Goal: Task Accomplishment & Management: Use online tool/utility

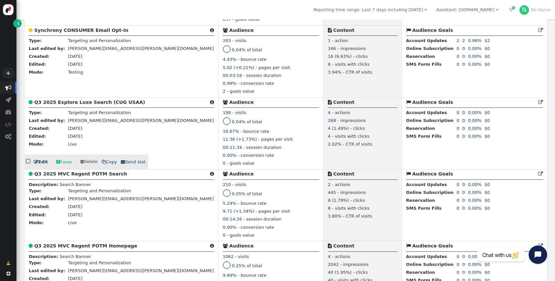
scroll to position [308, 0]
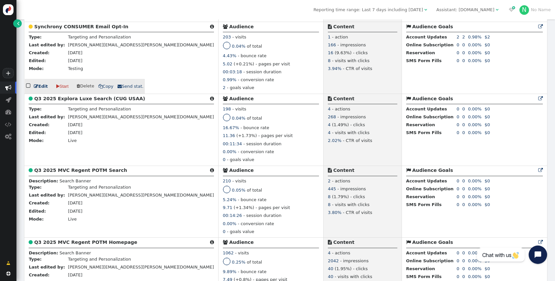
click at [41, 90] on link " Edit" at bounding box center [41, 86] width 14 height 7
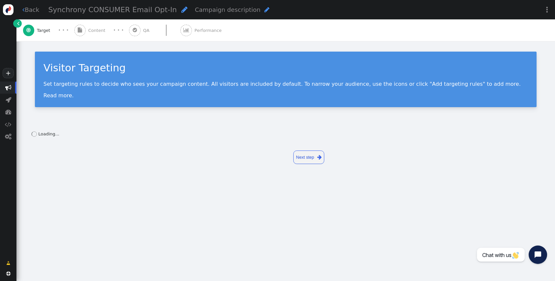
click at [195, 9] on span "Campaign description" at bounding box center [227, 9] width 65 height 7
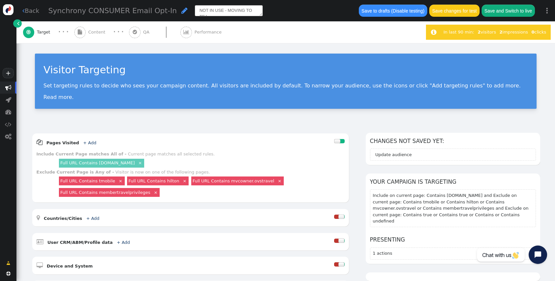
scroll to position [4, 0]
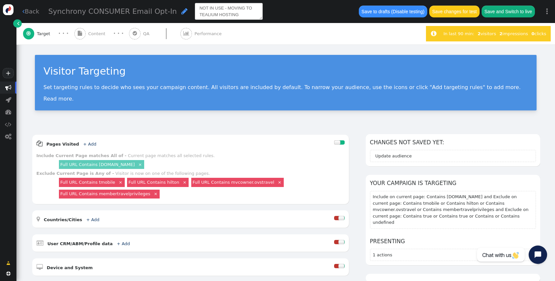
type textarea "NOT IN USE - MOVING TO TEALIUM HOSTING"
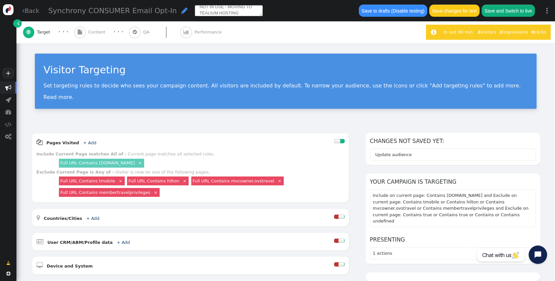
click at [303, 36] on div " Target · · ·  Content · · ·  QA  Performance" at bounding box center [221, 32] width 396 height 22
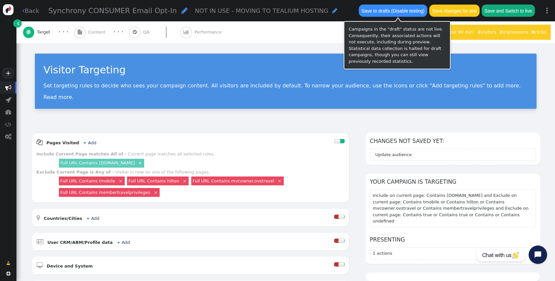
click at [389, 9] on button "Save to drafts (Disable testing)" at bounding box center [393, 11] width 68 height 12
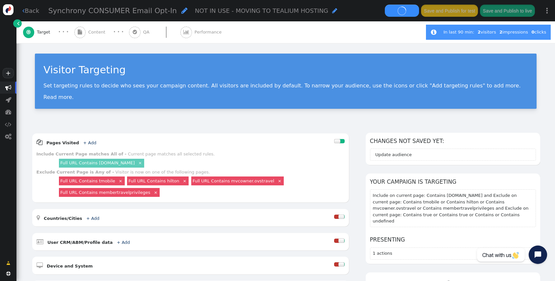
click at [91, 33] on span "Content" at bounding box center [98, 32] width 20 height 7
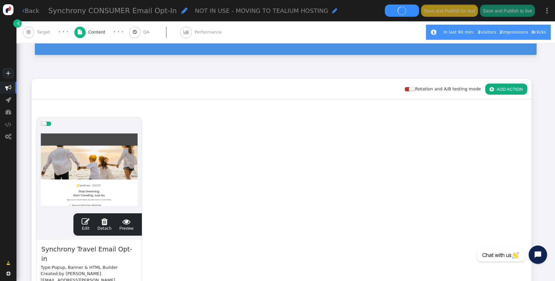
scroll to position [83, 0]
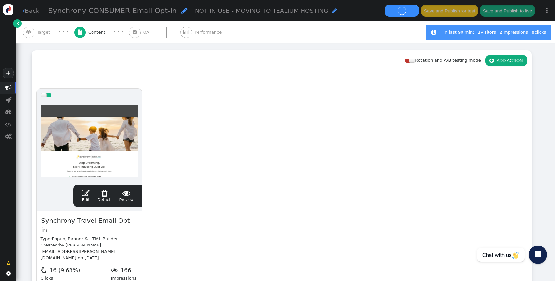
click at [80, 194] on div " Edit  Detach  Preview" at bounding box center [108, 196] width 60 height 14
click at [85, 194] on span "" at bounding box center [86, 193] width 8 height 8
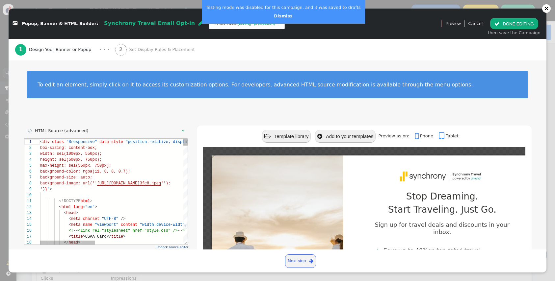
scroll to position [59, 0]
click at [274, 17] on link "Dismiss" at bounding box center [283, 15] width 18 height 5
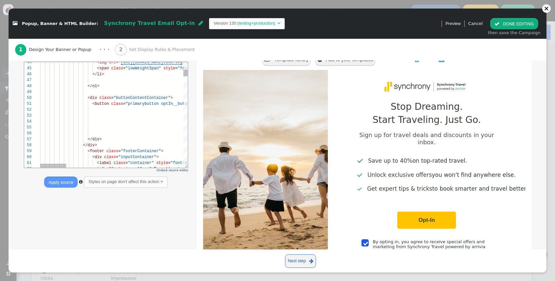
scroll to position [6, 19]
click at [137, 113] on div at bounding box center [443, 110] width 806 height 6
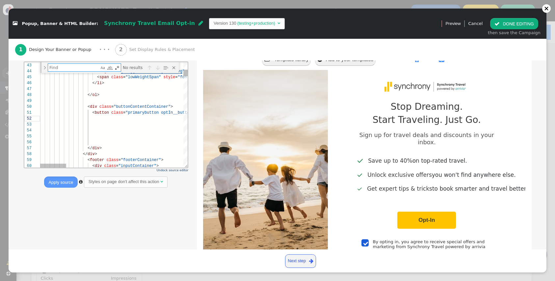
type textarea "@import url('[URL][DOMAIN_NAME]); *{ padding: 0;margin: 0;box-sizing: border-bo…"
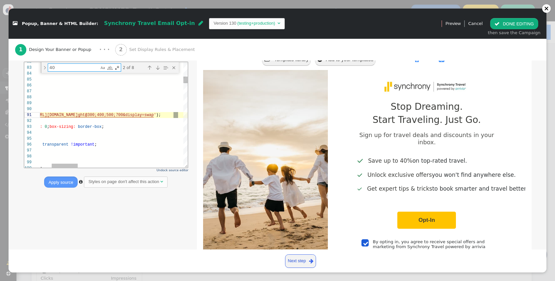
scroll to position [59, 202]
type textarea "40"
click at [148, 69] on div "Previous Match (⇧Enter)" at bounding box center [148, 67] width 7 height 7
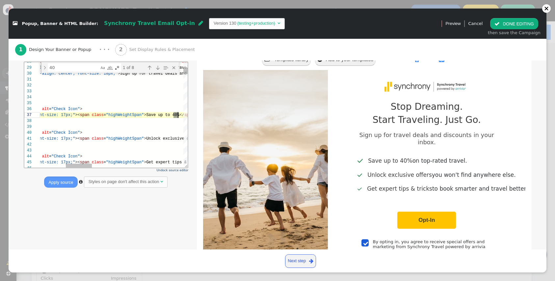
click at [177, 113] on span "Save up to 40%" at bounding box center [162, 115] width 33 height 5
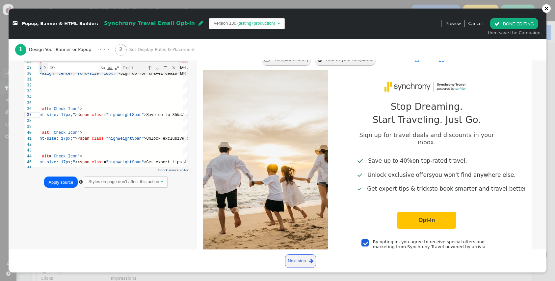
type textarea "</div> </div> <div class="centerContainer"> <ol class="iconsSpansContainer"> <l…"
click at [61, 187] on button "Apply source" at bounding box center [60, 182] width 33 height 11
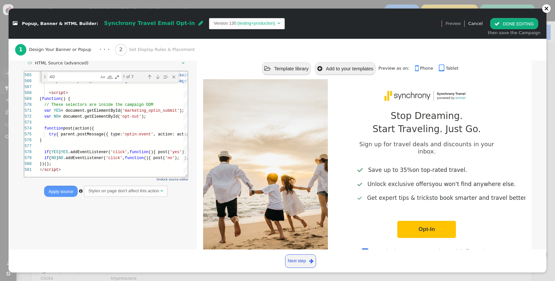
scroll to position [68, 0]
click at [214, 21] on td "Version 130" at bounding box center [225, 23] width 23 height 7
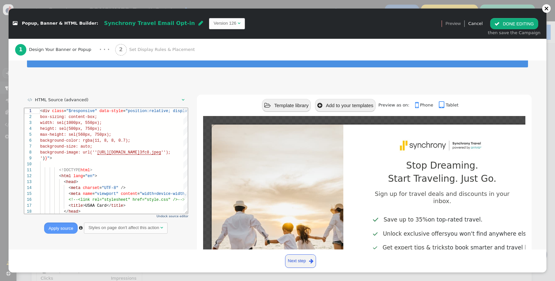
scroll to position [33, 0]
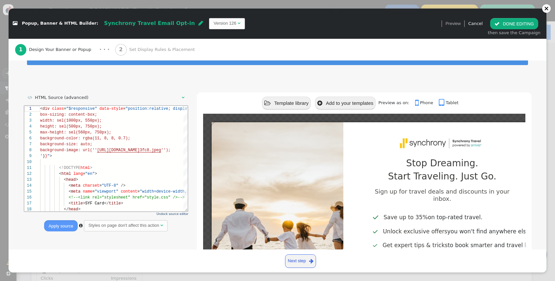
click at [192, 147] on div " HTML Source (advanced)  Undock source editor Apply source  Styles on page d…" at bounding box center [278, 217] width 508 height 250
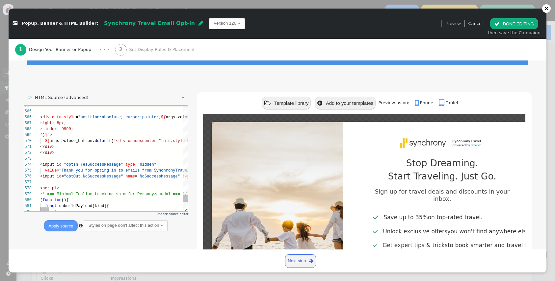
scroll to position [18, 97]
type textarea "</div> </div> <input id="optIn_YesSuccessMessage" type="hidden" value="Thank yo…"
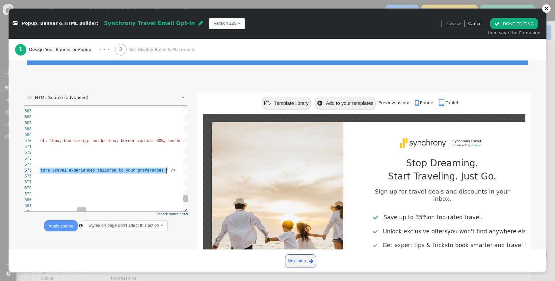
scroll to position [24, 746]
drag, startPoint x: 62, startPoint y: 169, endPoint x: 167, endPoint y: 169, distance: 105.3
click at [106, 172] on span "tailored" at bounding box center [106, 170] width 19 height 5
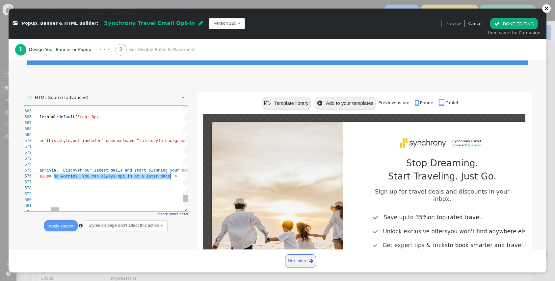
scroll to position [30, 312]
drag, startPoint x: 80, startPoint y: 176, endPoint x: 172, endPoint y: 173, distance: 92.5
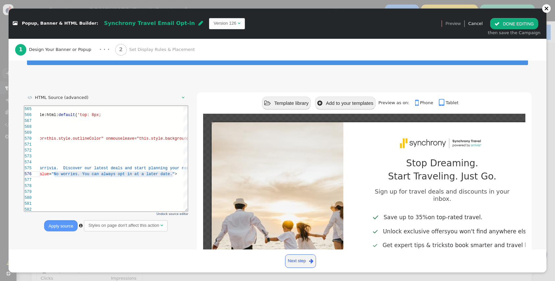
click at [552, 9] on div " Popup, Banner & HTML Builder: Synchrony Travel Email Opt-in  Version 126  …" at bounding box center [277, 140] width 555 height 281
click at [543, 11] on div at bounding box center [546, 8] width 9 height 9
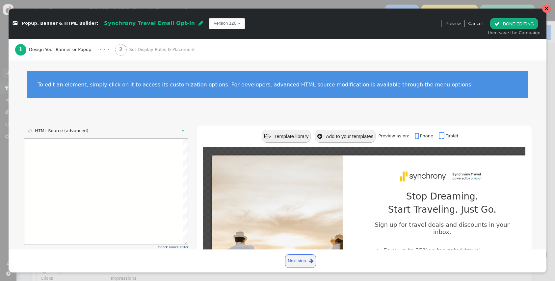
scroll to position [59, 0]
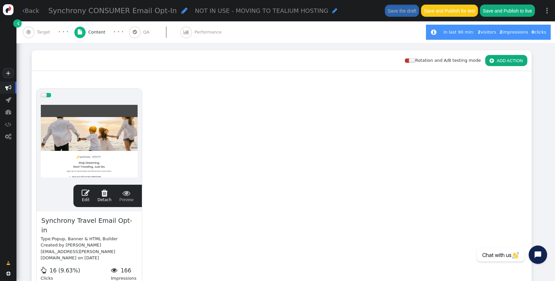
click at [31, 15] on div " Back Synchrony CONSUMER Email Opt-In  NOT IN USE - MOVING TO TEALIUM HOSTING…" at bounding box center [285, 10] width 538 height 21
click at [32, 13] on link " Back" at bounding box center [30, 10] width 17 height 9
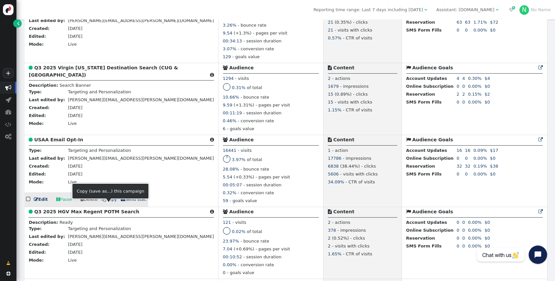
scroll to position [632, 0]
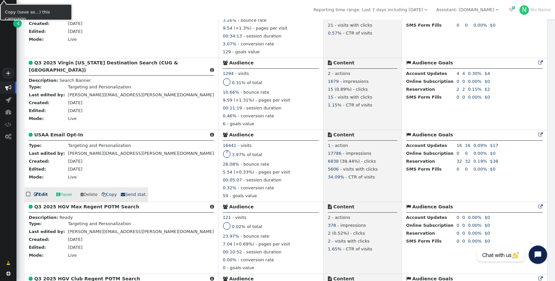
click at [35, 197] on span "" at bounding box center [36, 194] width 4 height 4
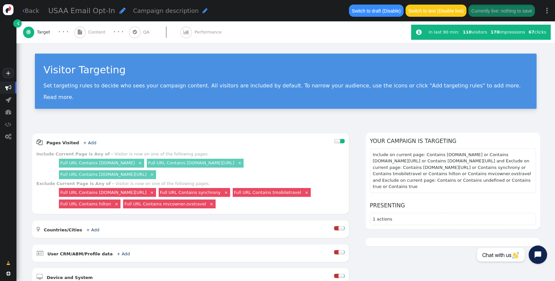
click at [81, 35] on span "" at bounding box center [80, 32] width 4 height 5
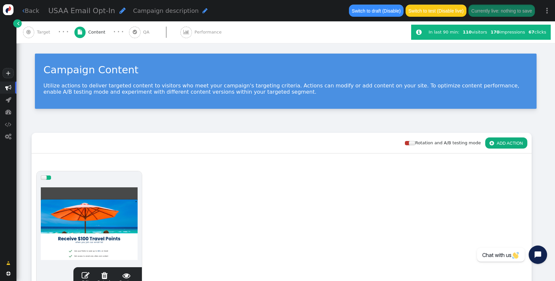
click at [84, 277] on span "" at bounding box center [86, 276] width 8 height 8
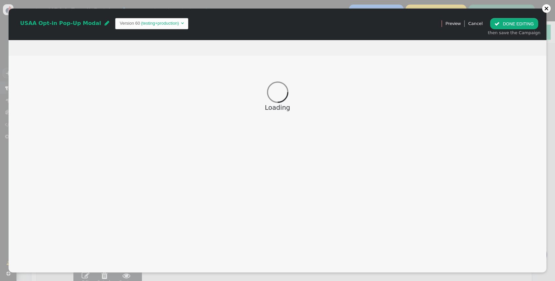
click at [140, 23] on td "(testing+production)" at bounding box center [160, 23] width 40 height 7
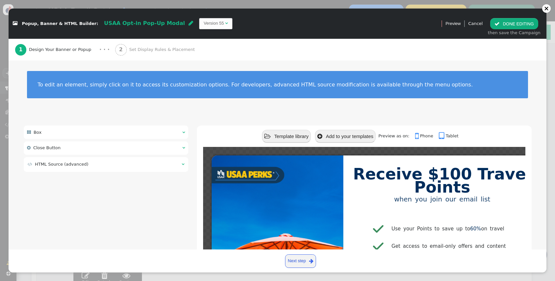
click at [91, 168] on table " HTML Source (advanced) " at bounding box center [106, 165] width 158 height 8
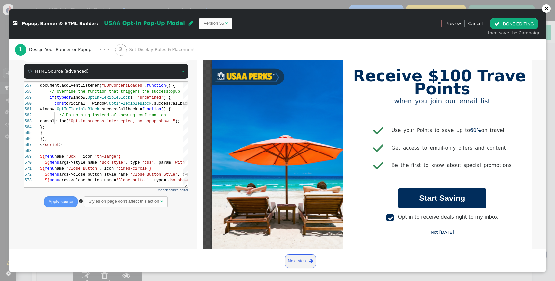
scroll to position [93, 0]
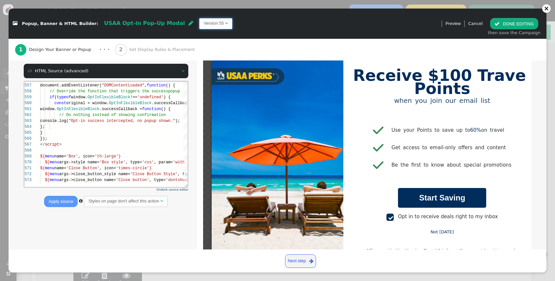
click at [199, 18] on span "Version 55 " at bounding box center [215, 23] width 33 height 11
drag, startPoint x: 187, startPoint y: 24, endPoint x: 188, endPoint y: 41, distance: 17.1
click at [204, 24] on td "Version 60" at bounding box center [214, 23] width 20 height 7
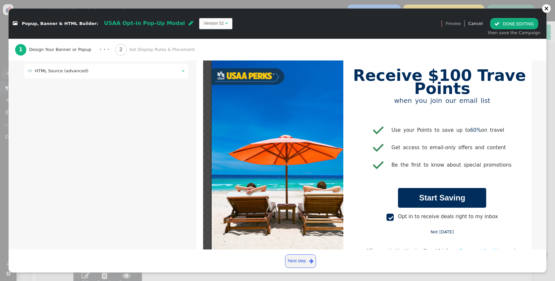
drag, startPoint x: 105, startPoint y: 67, endPoint x: 107, endPoint y: 78, distance: 10.7
click at [105, 68] on td " HTML Source (advanced)" at bounding box center [102, 71] width 149 height 7
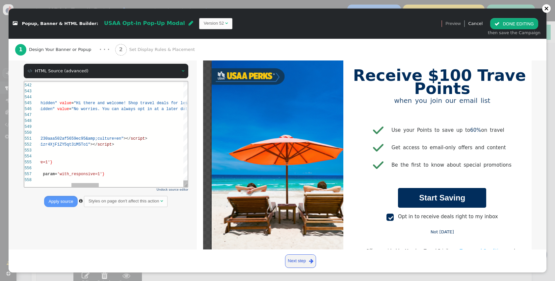
click at [95, 100] on div "541 542 543 544 545 546 547 548 549 550 551 552 553 554 555 556 557 558 < input…" at bounding box center [105, 134] width 163 height 106
click at [78, 104] on span ""Hi there and welcome! Shop travel deals for less" at bounding box center [131, 103] width 116 height 5
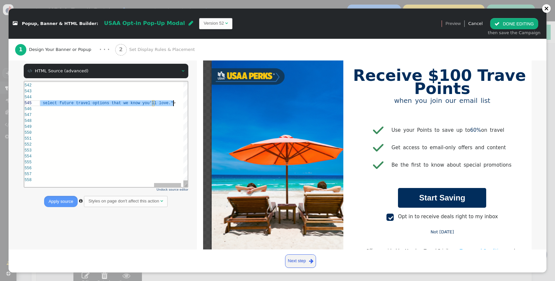
scroll to position [24, 751]
drag, startPoint x: 77, startPoint y: 104, endPoint x: 173, endPoint y: 104, distance: 96.4
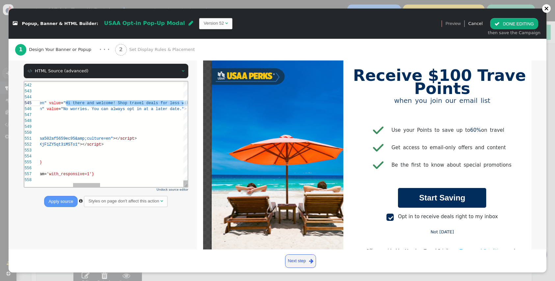
scroll to position [30, 29]
drag, startPoint x: 53, startPoint y: 114, endPoint x: 60, endPoint y: 111, distance: 8.5
click at [53, 114] on div at bounding box center [251, 115] width 778 height 6
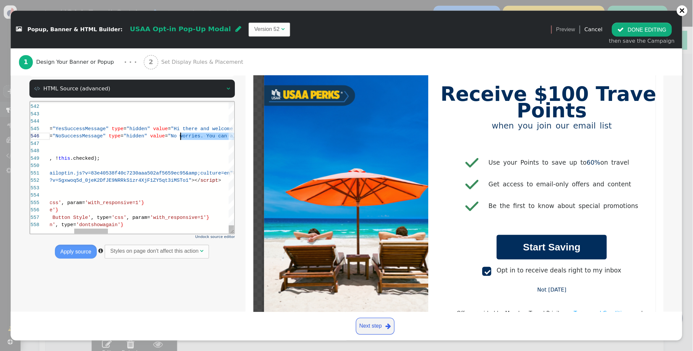
scroll to position [30, 202]
drag, startPoint x: 157, startPoint y: 109, endPoint x: 137, endPoint y: 109, distance: 20.1
click at [317, 45] on div "1 Design Your Banner or Popup · · · 2 Set Display Rules & Placement" at bounding box center [277, 50] width 525 height 22
click at [308, 75] on section at bounding box center [278, 157] width 132 height 201
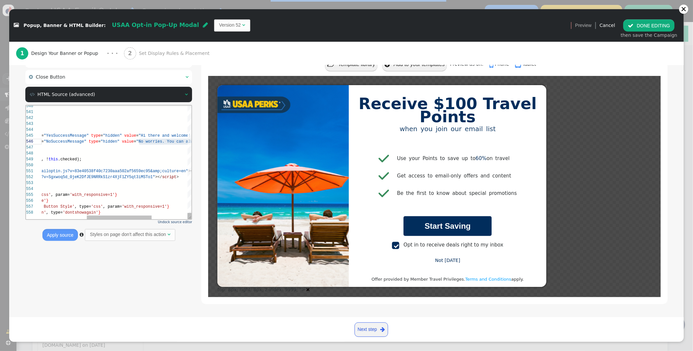
scroll to position [30, 202]
click at [219, 25] on td "Version 52" at bounding box center [230, 25] width 22 height 7
click at [285, 54] on div "1 Design Your Banner or Popup · · · 2 Set Display Rules & Placement" at bounding box center [346, 53] width 661 height 23
type textarea "<input id="optIn_YesSuccessMessage" name="YesSuccessMessage" type="hidden" valu…"
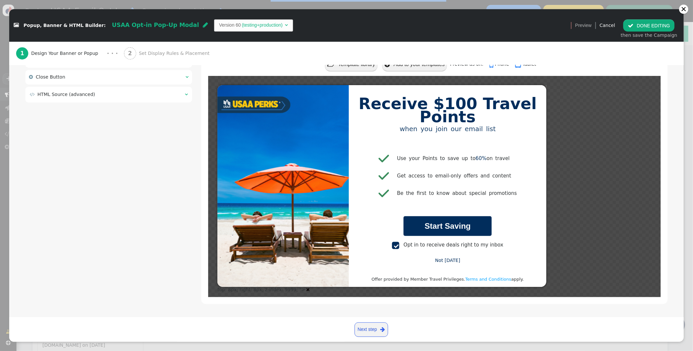
scroll to position [113, 223]
click at [74, 93] on span "HTML Source (advanced)" at bounding box center [67, 94] width 58 height 5
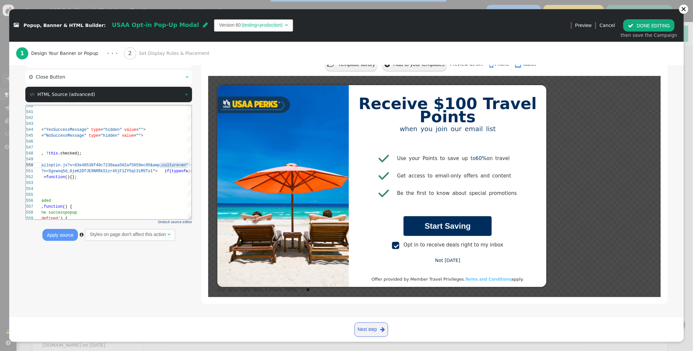
click at [475, 102] on h1 "Receive $100 Travel Points" at bounding box center [447, 110] width 187 height 26
click at [189, 263] on div " Box    Close Button    HTML Source (advanced)  Undock source editor Ap…" at bounding box center [346, 183] width 642 height 260
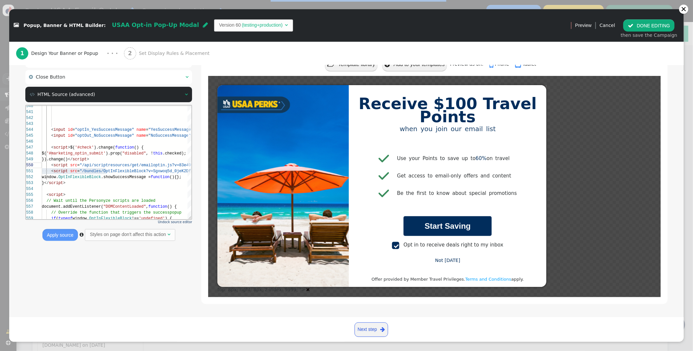
drag, startPoint x: 600, startPoint y: 36, endPoint x: 609, endPoint y: 29, distance: 12.0
click at [554, 36] on div " Preview Cancel  DONE EDITING then save the Campaign" at bounding box center [624, 25] width 117 height 33
click at [554, 23] on link "Cancel" at bounding box center [607, 25] width 15 height 5
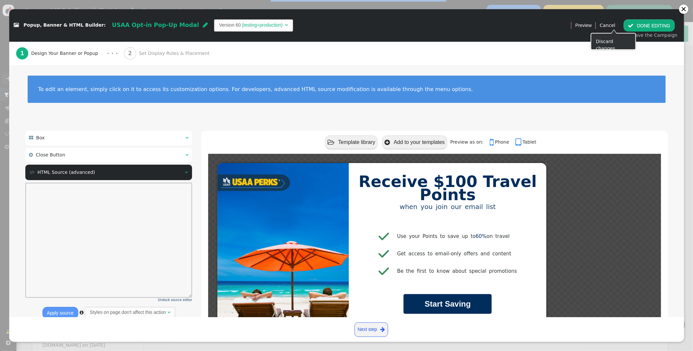
scroll to position [0, 0]
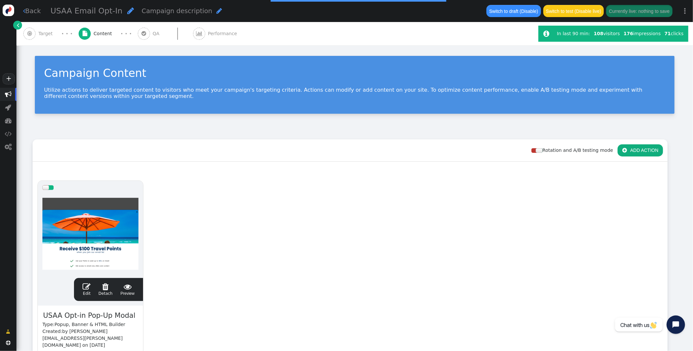
click at [138, 38] on div " QA" at bounding box center [150, 33] width 25 height 23
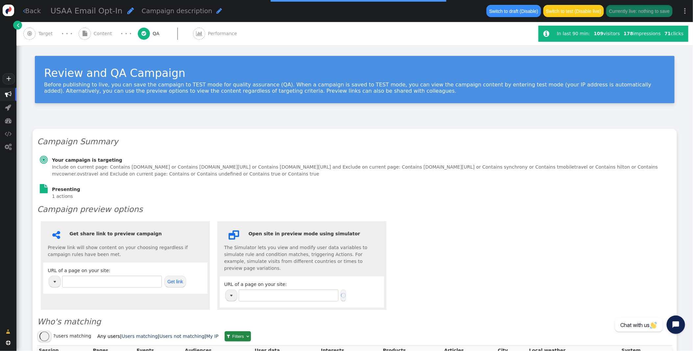
type input "[URL][DOMAIN_NAME]"
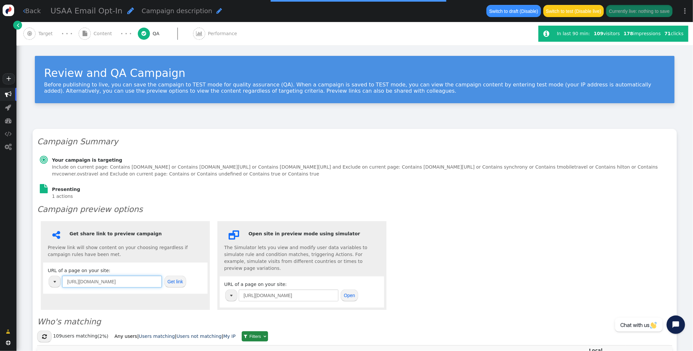
click at [109, 281] on input "[URL][DOMAIN_NAME]" at bounding box center [112, 282] width 100 height 12
paste input "[URL][DOMAIN_NAME]"
click at [109, 281] on input "https://www.[URL][DOMAIN_NAME][DOMAIN_NAME]" at bounding box center [112, 282] width 100 height 12
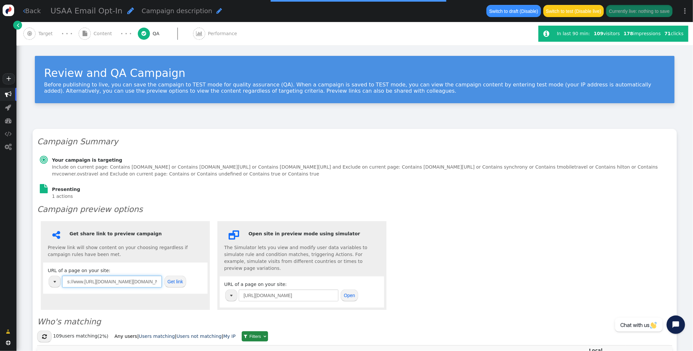
click at [109, 281] on input "https://www.[URL][DOMAIN_NAME][DOMAIN_NAME]" at bounding box center [112, 282] width 100 height 12
paste input "[DOMAIN_NAME]"
type input "[URL][DOMAIN_NAME]"
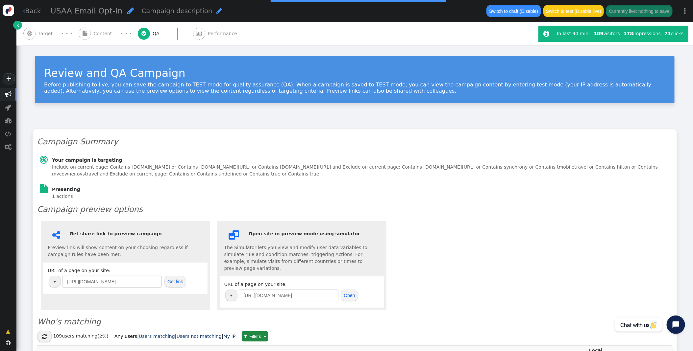
click at [164, 281] on button "Get link" at bounding box center [175, 282] width 22 height 12
